Goal: Task Accomplishment & Management: Use online tool/utility

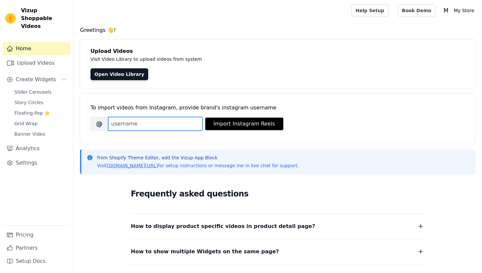
click at [170, 124] on input "Brand's Instagram Username" at bounding box center [155, 124] width 94 height 14
click at [154, 123] on input "pratik" at bounding box center [155, 124] width 94 height 14
type input "p"
type input "its_pratik73"
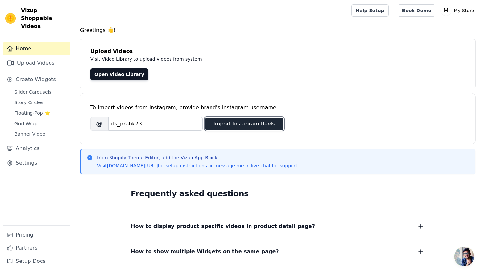
click at [260, 122] on button "Import Instagram Reels" at bounding box center [244, 123] width 78 height 12
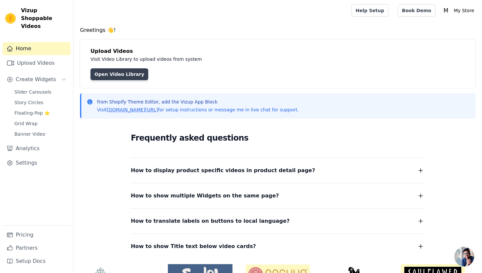
click at [113, 74] on link "Open Video Library" at bounding box center [120, 74] width 58 height 12
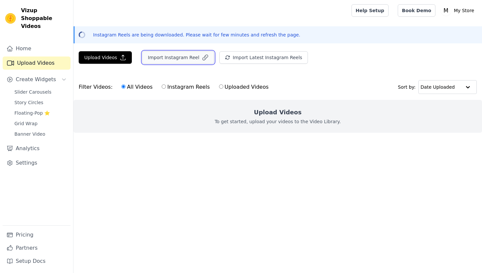
click at [165, 58] on button "Import Instagram Reel" at bounding box center [178, 57] width 72 height 12
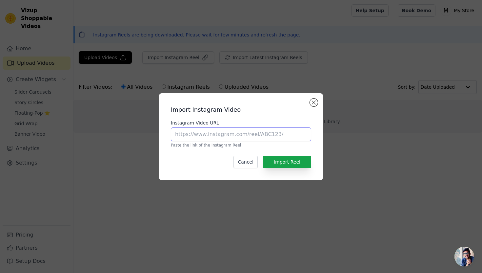
click at [190, 132] on input "Instagram Video URL" at bounding box center [241, 134] width 140 height 14
paste input "[URL][DOMAIN_NAME]"
type input "[URL][DOMAIN_NAME]"
click at [291, 165] on button "Import Reel" at bounding box center [287, 161] width 48 height 12
click at [286, 161] on button "Import Reel" at bounding box center [287, 161] width 48 height 12
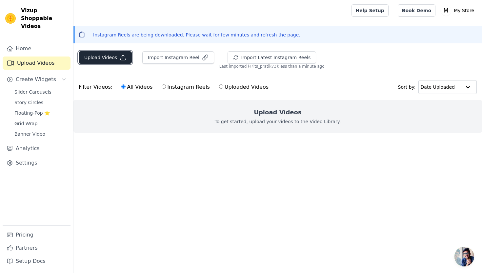
click at [117, 57] on button "Upload Videos" at bounding box center [105, 57] width 53 height 12
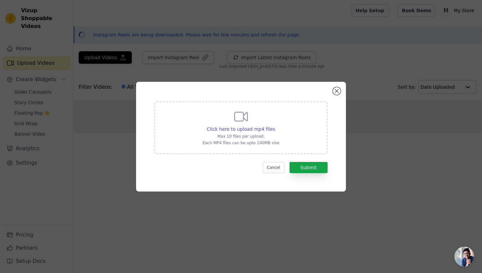
click at [261, 119] on div "Click here to upload mp4 files Max 10 files per upload. Each MP4 files can be u…" at bounding box center [241, 127] width 77 height 37
click at [275, 125] on input "Click here to upload mp4 files Max 10 files per upload. Each MP4 files can be u…" at bounding box center [275, 125] width 0 height 0
type input "C:\fakepath\Luxury_Fabric_Protector_Video_Concept.mp4"
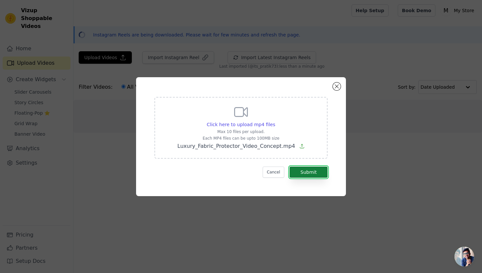
click at [312, 175] on button "Submit" at bounding box center [309, 171] width 38 height 11
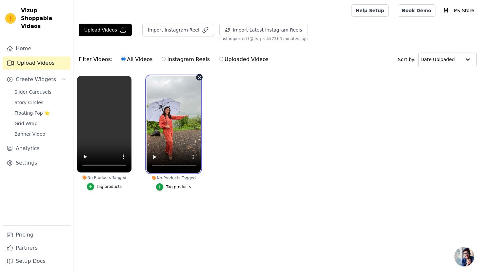
click at [190, 111] on video at bounding box center [174, 124] width 54 height 97
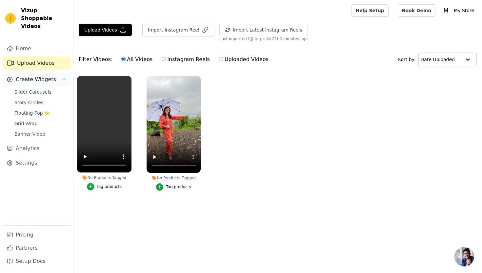
click at [49, 76] on button "Create Widgets" at bounding box center [37, 79] width 68 height 13
click at [46, 89] on span "Slider Carousels" at bounding box center [32, 92] width 37 height 7
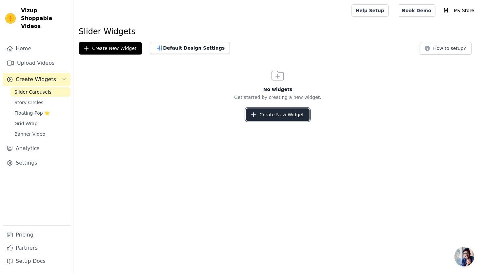
click at [296, 112] on button "Create New Widget" at bounding box center [277, 114] width 63 height 12
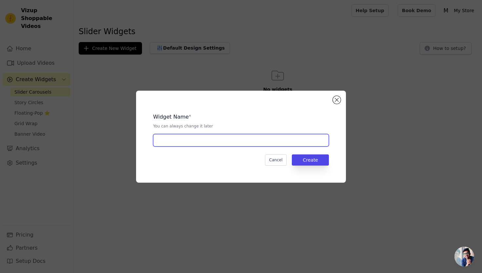
click at [249, 141] on input "text" at bounding box center [241, 140] width 176 height 12
type input "Initial"
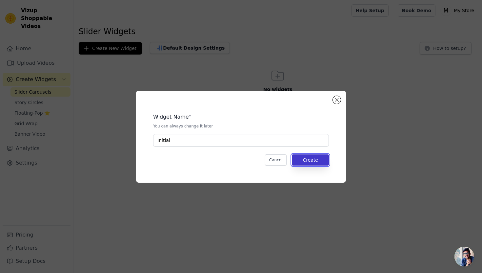
click at [328, 161] on button "Create" at bounding box center [310, 159] width 37 height 11
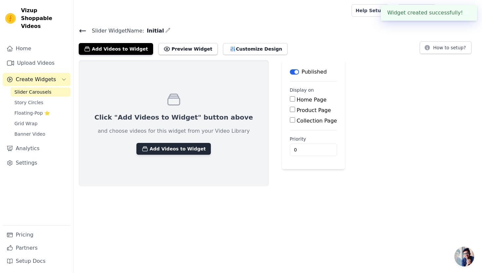
click at [170, 144] on button "Add Videos to Widget" at bounding box center [173, 149] width 74 height 12
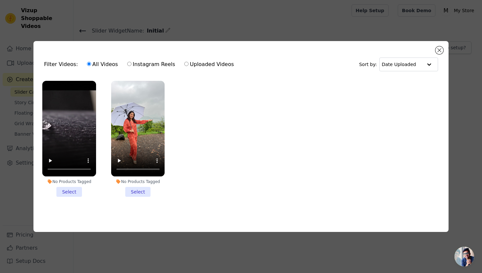
click at [71, 187] on li "No Products Tagged Select" at bounding box center [69, 139] width 54 height 116
click at [0, 0] on input "No Products Tagged Select" at bounding box center [0, 0] width 0 height 0
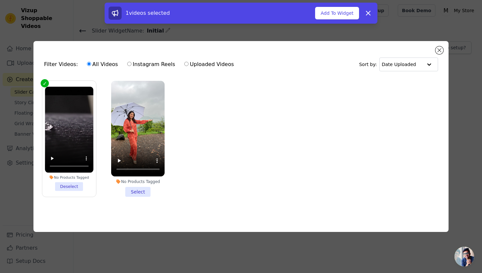
click at [133, 191] on li "No Products Tagged Select" at bounding box center [138, 139] width 54 height 116
click at [0, 0] on input "No Products Tagged Select" at bounding box center [0, 0] width 0 height 0
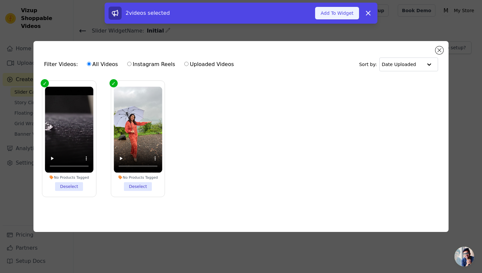
click at [343, 13] on button "Add To Widget" at bounding box center [337, 13] width 44 height 12
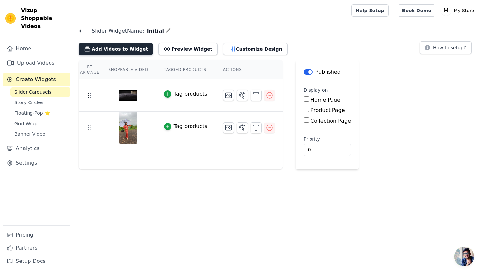
click at [120, 51] on button "Add Videos to Widget" at bounding box center [116, 49] width 74 height 12
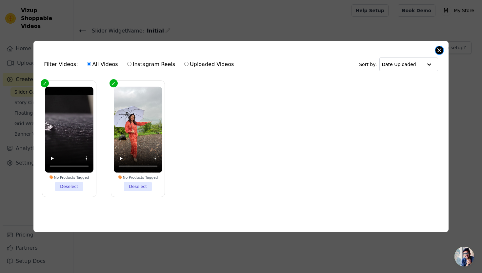
click at [439, 51] on button "Close modal" at bounding box center [440, 50] width 8 height 8
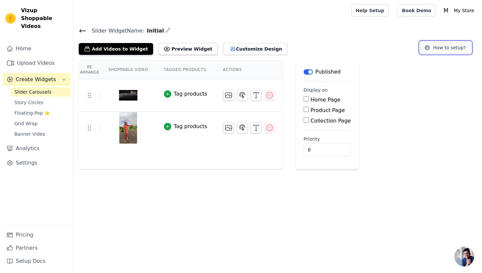
click at [444, 48] on button "How to setup?" at bounding box center [446, 47] width 52 height 12
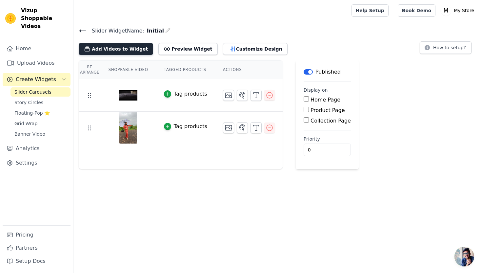
click at [120, 51] on button "Add Videos to Widget" at bounding box center [116, 49] width 74 height 12
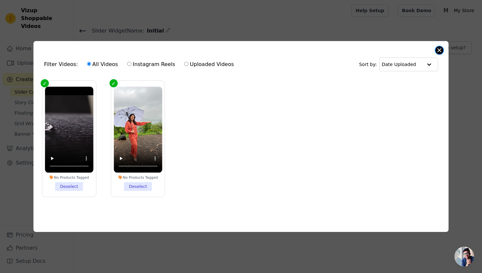
click at [437, 49] on button "Close modal" at bounding box center [440, 50] width 8 height 8
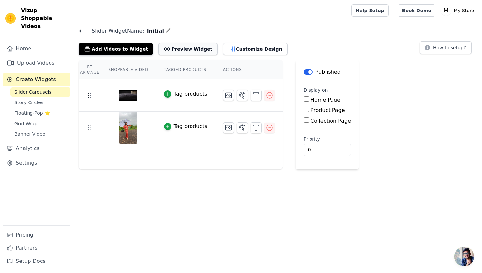
click at [167, 48] on button "Preview Widget" at bounding box center [187, 49] width 59 height 12
click at [304, 99] on input "Home Page" at bounding box center [306, 98] width 5 height 5
checkbox input "true"
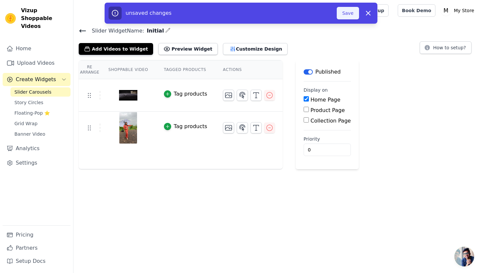
click at [348, 15] on button "Save" at bounding box center [348, 13] width 22 height 12
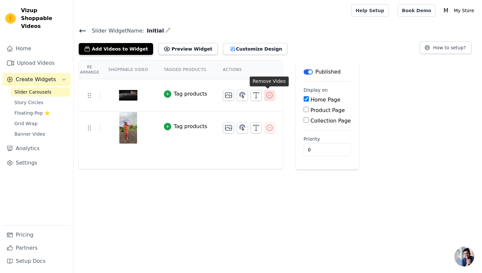
click at [267, 96] on icon "button" at bounding box center [270, 95] width 8 height 8
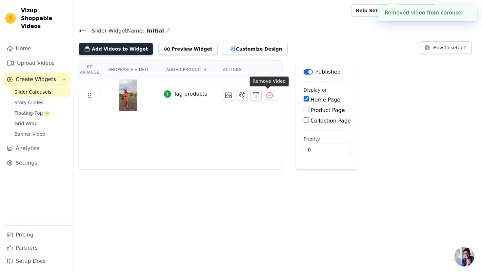
click at [120, 44] on button "Add Videos to Widget" at bounding box center [116, 49] width 74 height 12
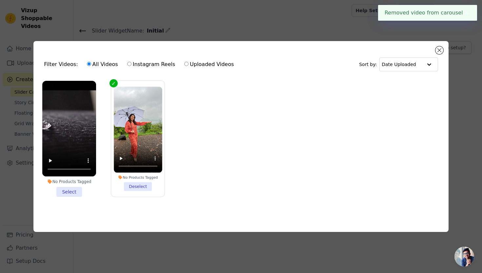
click at [236, 33] on div "Filter Videos: All Videos Instagram Reels Uploaded Videos Sort by: Date Uploade…" at bounding box center [240, 137] width 461 height 212
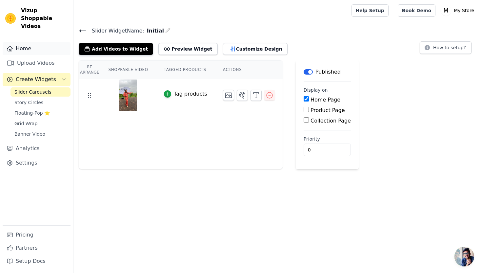
click at [11, 47] on link "Home" at bounding box center [37, 48] width 68 height 13
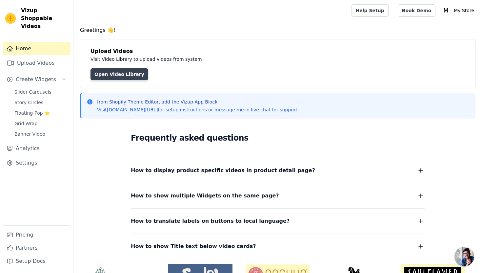
click at [133, 78] on link "Open Video Library" at bounding box center [120, 74] width 58 height 12
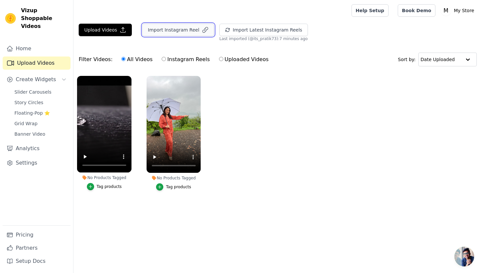
click at [191, 29] on button "Import Instagram Reel" at bounding box center [178, 30] width 72 height 12
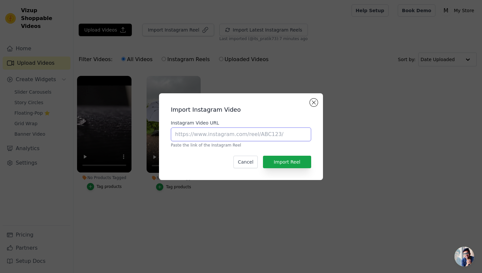
click at [205, 136] on input "Instagram Video URL" at bounding box center [241, 134] width 140 height 14
paste input "https://www.instagram.com/madhuridixitnene/reel/DNIBAQpMi5U/?hl=en"
type input "https://www.instagram.com/madhuridixitnene/reel/DNIBAQpMi5U/?hl=en"
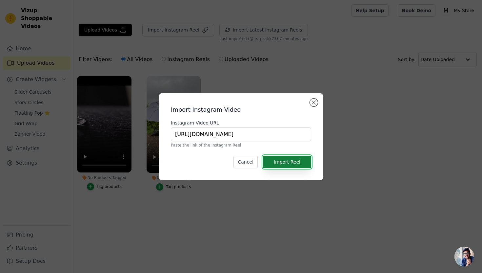
click at [303, 166] on button "Import Reel" at bounding box center [287, 161] width 48 height 12
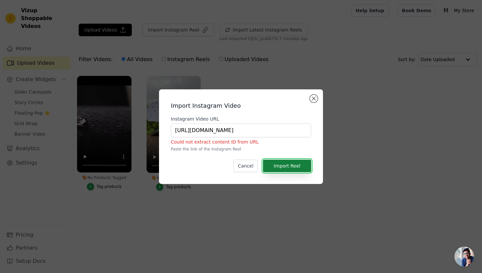
click at [303, 166] on button "Import Reel" at bounding box center [287, 165] width 48 height 12
click at [250, 128] on input "https://www.instagram.com/madhuridixitnene/reel/DNIBAQpMi5U/?hl=en" at bounding box center [241, 130] width 140 height 14
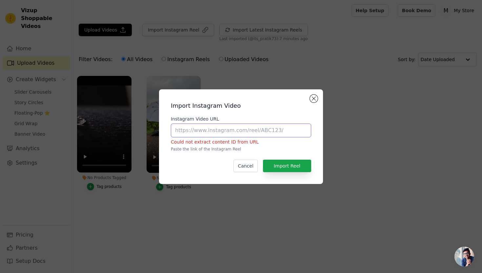
paste input "https://www.instagram.com/reel/DNIBAQpMi5U/?utm_source=ig_web_copy_link"
type input "https://www.instagram.com/reel/DNIBAQpMi5U/?utm_source=ig_web_copy_link"
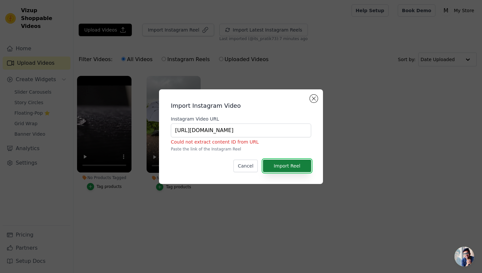
click at [297, 165] on button "Import Reel" at bounding box center [287, 165] width 48 height 12
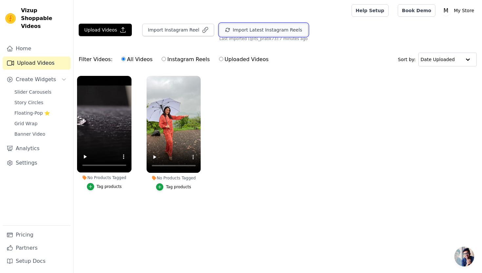
click at [261, 30] on button "Import Latest Instagram Reels" at bounding box center [263, 30] width 89 height 12
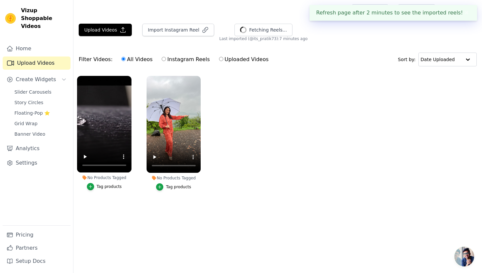
click at [462, 260] on span "Open chat" at bounding box center [465, 256] width 20 height 20
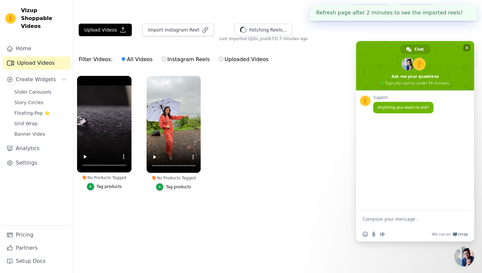
click at [463, 45] on span at bounding box center [415, 65] width 118 height 49
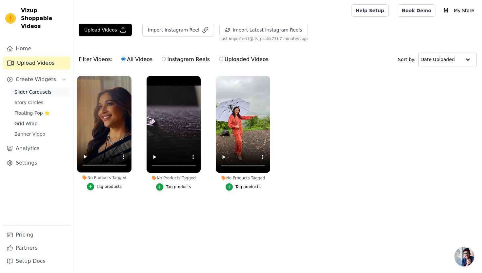
click at [38, 87] on link "Slider Carousels" at bounding box center [40, 91] width 60 height 9
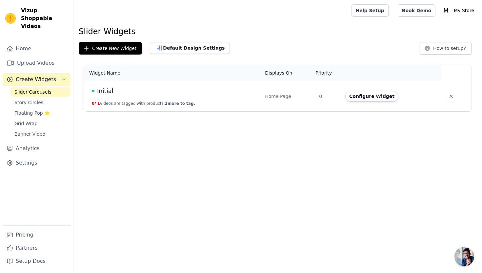
click at [205, 98] on td "Initial 0 / 1 videos are tagged with products. 1 more to tag." at bounding box center [172, 96] width 177 height 31
click at [364, 98] on button "Configure Widget" at bounding box center [371, 96] width 53 height 10
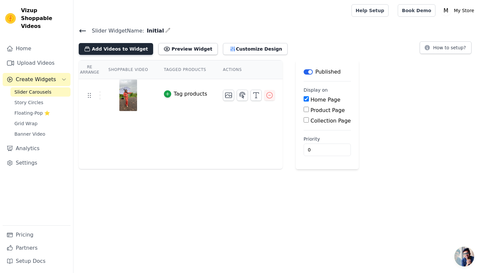
click at [132, 48] on button "Add Videos to Widget" at bounding box center [116, 49] width 74 height 12
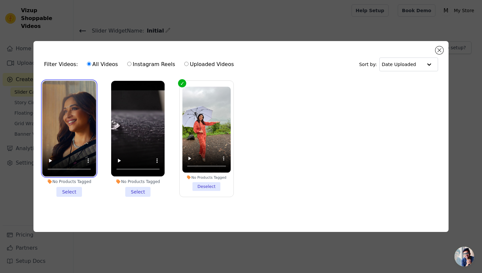
click at [69, 90] on video at bounding box center [69, 128] width 54 height 95
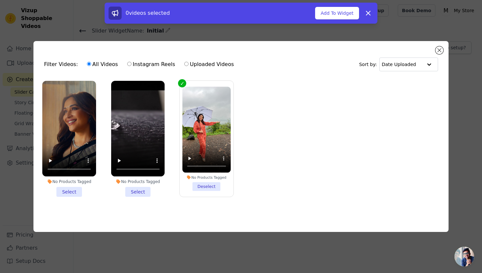
click at [65, 194] on li "No Products Tagged Select" at bounding box center [69, 139] width 54 height 116
click at [0, 0] on input "No Products Tagged Select" at bounding box center [0, 0] width 0 height 0
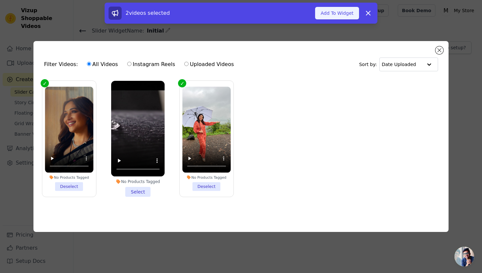
click at [333, 14] on button "Add To Widget" at bounding box center [337, 13] width 44 height 12
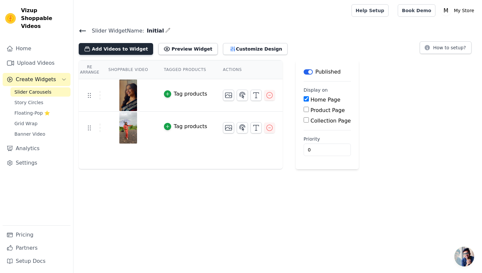
click at [133, 52] on button "Add Videos to Widget" at bounding box center [116, 49] width 74 height 12
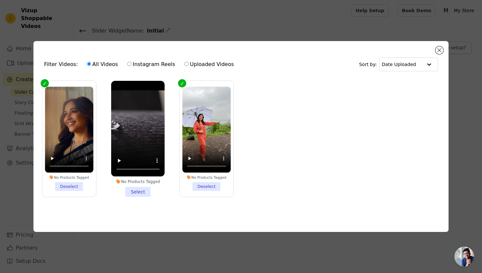
click at [127, 23] on div "Filter Videos: All Videos Instagram Reels Uploaded Videos Sort by: Date Uploade…" at bounding box center [241, 136] width 482 height 273
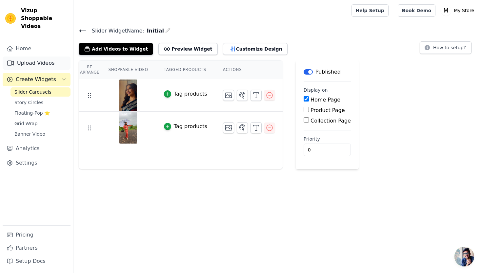
click at [32, 56] on link "Upload Videos" at bounding box center [37, 62] width 68 height 13
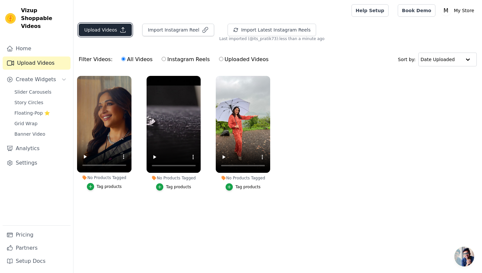
click at [120, 27] on icon "button" at bounding box center [123, 30] width 7 height 7
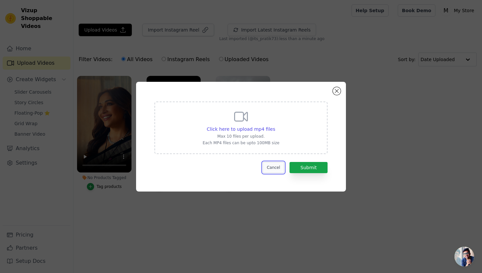
click at [277, 170] on button "Cancel" at bounding box center [274, 167] width 22 height 11
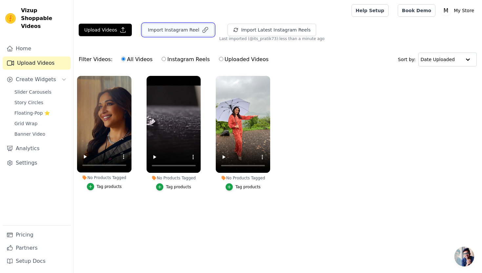
click at [177, 34] on button "Import Instagram Reel" at bounding box center [178, 30] width 72 height 12
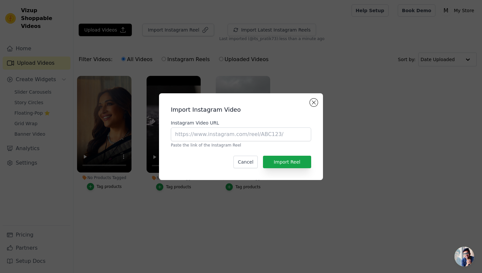
click at [242, 127] on div "Instagram Video URL Paste the link of the Instagram Reel" at bounding box center [241, 133] width 140 height 28
click at [242, 132] on input "Instagram Video URL" at bounding box center [241, 134] width 140 height 14
paste input "https://www.instagram.com/reel/CtdnRNJNwto/?utm_source=ig_web_copy_link"
type input "https://www.instagram.com/reel/CtdnRNJNwto/?utm_source=ig_web_copy_link"
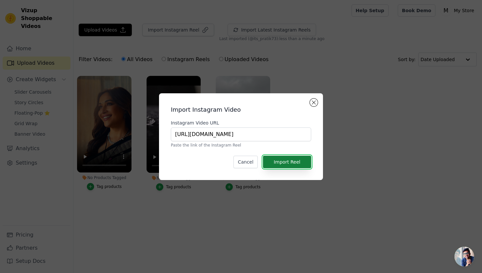
scroll to position [0, 0]
click at [310, 155] on button "Import Reel" at bounding box center [287, 161] width 48 height 12
click at [306, 158] on button "Import Reel" at bounding box center [287, 161] width 48 height 12
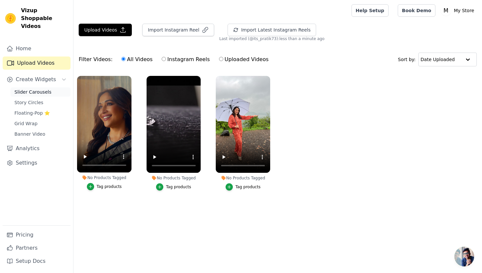
click at [46, 87] on link "Slider Carousels" at bounding box center [40, 91] width 60 height 9
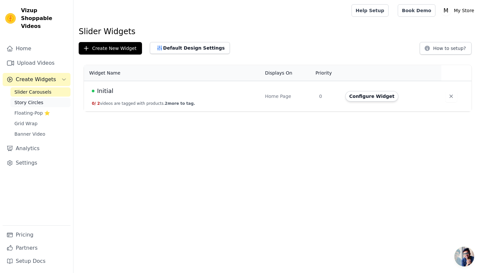
click at [42, 98] on link "Story Circles" at bounding box center [40, 102] width 60 height 9
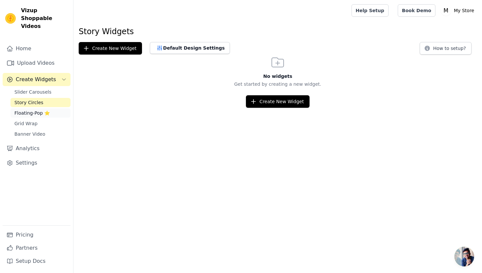
click at [45, 110] on span "Floating-Pop ⭐" at bounding box center [31, 113] width 35 height 7
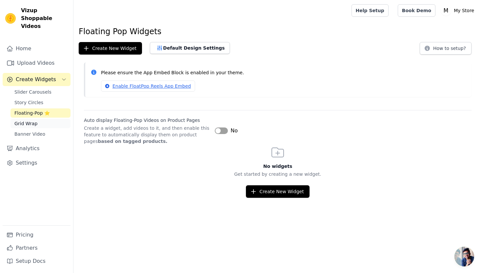
click at [30, 120] on span "Grid Wrap" at bounding box center [25, 123] width 23 height 7
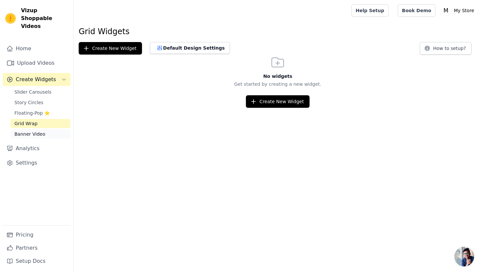
click at [32, 131] on span "Banner Video" at bounding box center [29, 134] width 31 height 7
